Goal: Check status: Check status

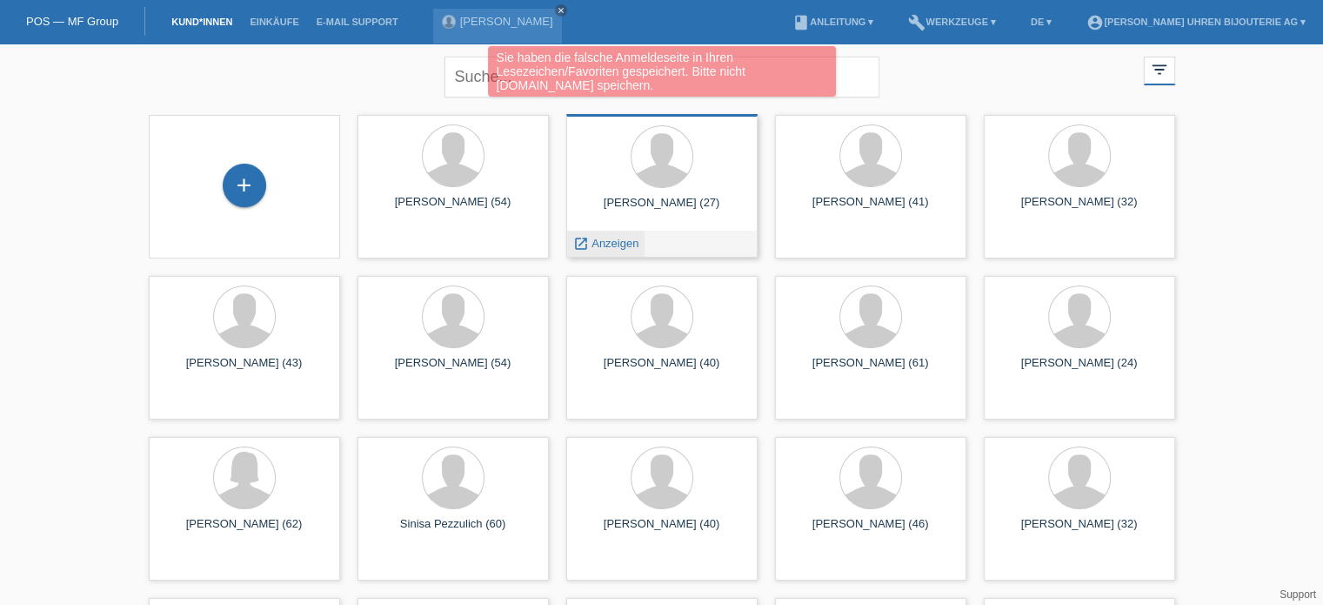
click at [597, 243] on span "Anzeigen" at bounding box center [615, 243] width 47 height 13
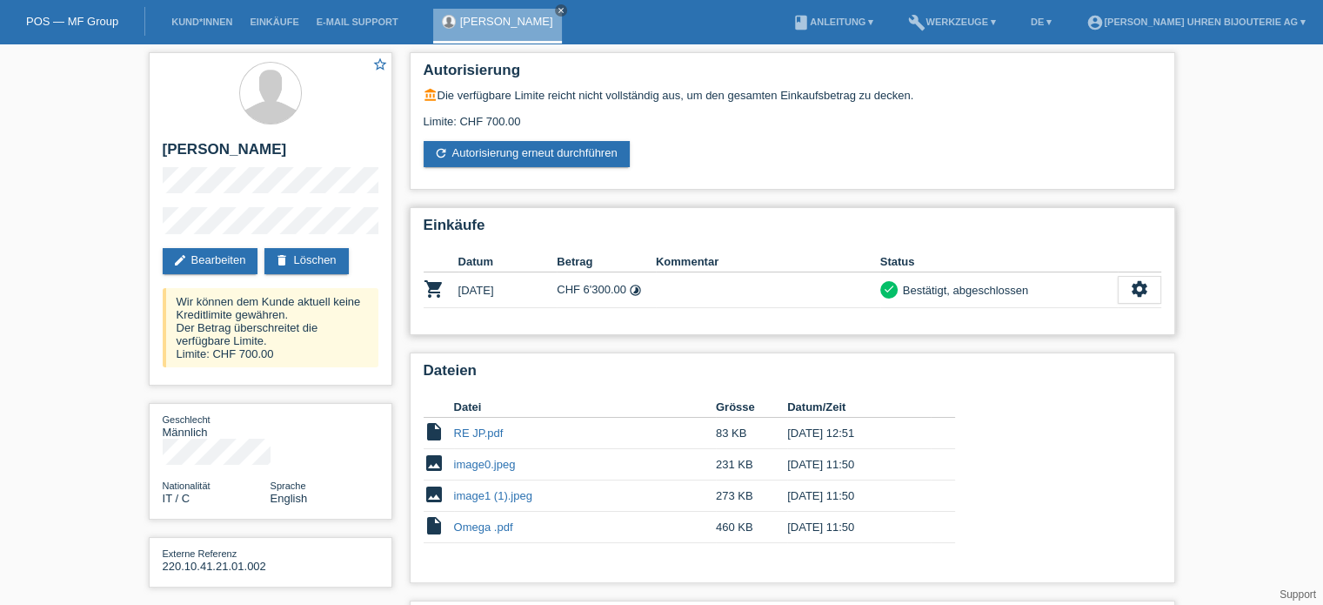
drag, startPoint x: 559, startPoint y: 285, endPoint x: 604, endPoint y: 286, distance: 44.4
click at [604, 286] on td "CHF 6'300.00 timelapse" at bounding box center [606, 290] width 99 height 36
click at [588, 285] on td "CHF 6'300.00 timelapse" at bounding box center [606, 290] width 99 height 36
drag, startPoint x: 906, startPoint y: 288, endPoint x: 1009, endPoint y: 290, distance: 103.6
click at [1009, 290] on div "Bestätigt, abgeschlossen" at bounding box center [963, 290] width 131 height 18
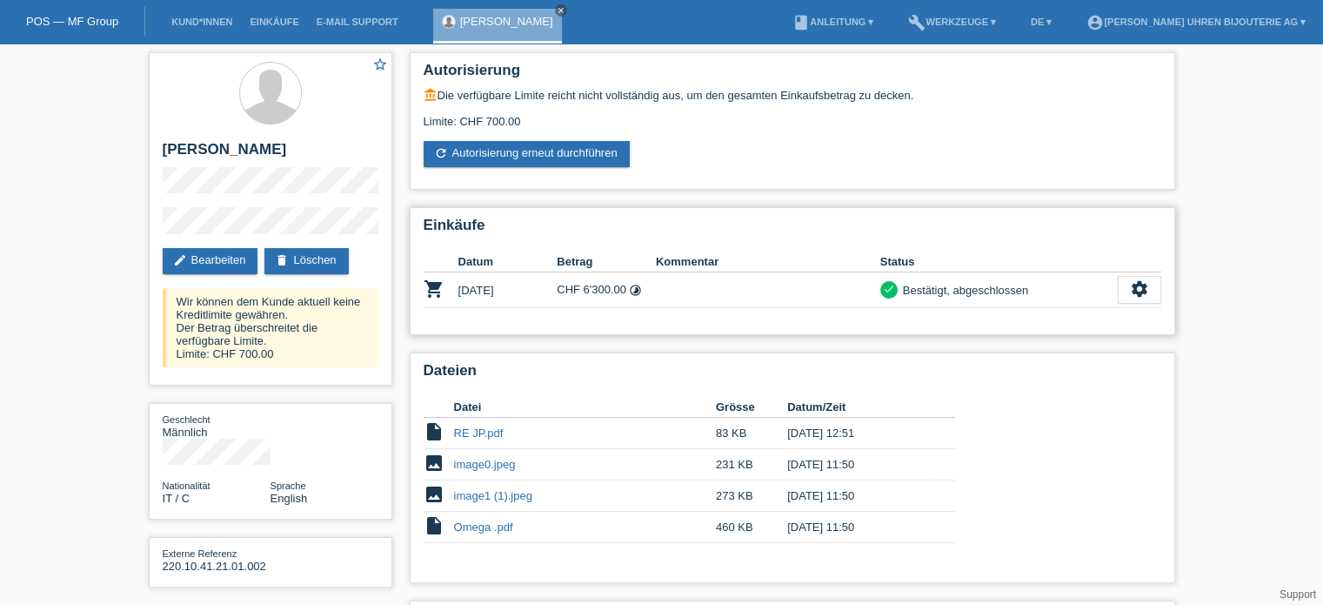
click at [968, 293] on div "Bestätigt, abgeschlossen" at bounding box center [963, 290] width 131 height 18
drag, startPoint x: 171, startPoint y: 157, endPoint x: 284, endPoint y: 160, distance: 112.3
click at [284, 160] on h2 "[PERSON_NAME]" at bounding box center [271, 154] width 216 height 26
click at [245, 155] on h2 "[PERSON_NAME]" at bounding box center [271, 154] width 216 height 26
